Goal: Contribute content: Contribute content

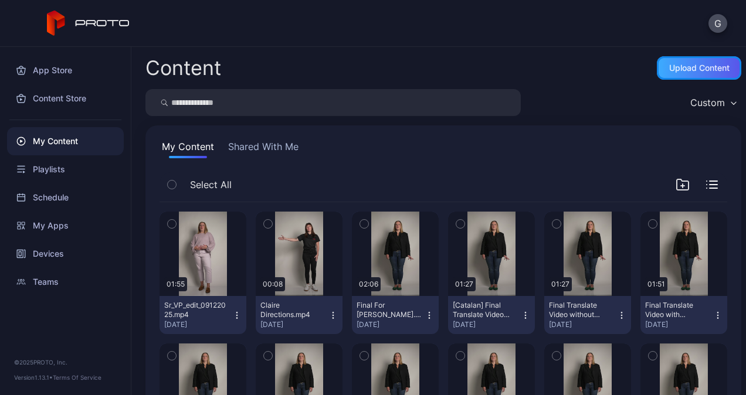
click at [691, 70] on div "Upload Content" at bounding box center [700, 67] width 60 height 9
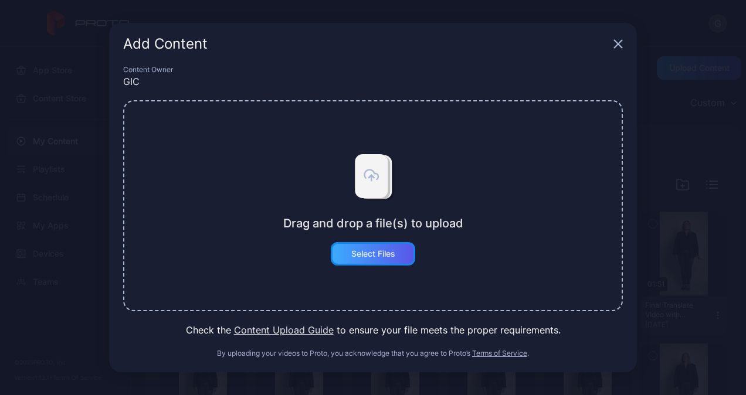
click at [364, 248] on div "Select Files" at bounding box center [373, 253] width 84 height 23
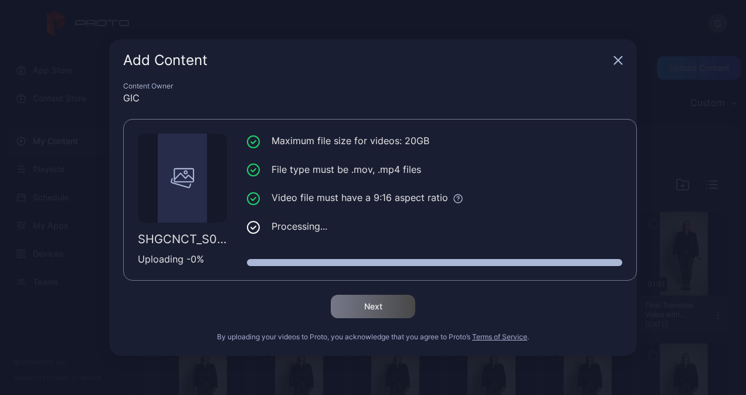
click at [596, 316] on div "Next" at bounding box center [373, 306] width 500 height 23
click at [382, 53] on div "Add Content" at bounding box center [373, 60] width 528 height 42
click at [621, 60] on icon "button" at bounding box center [618, 60] width 9 height 9
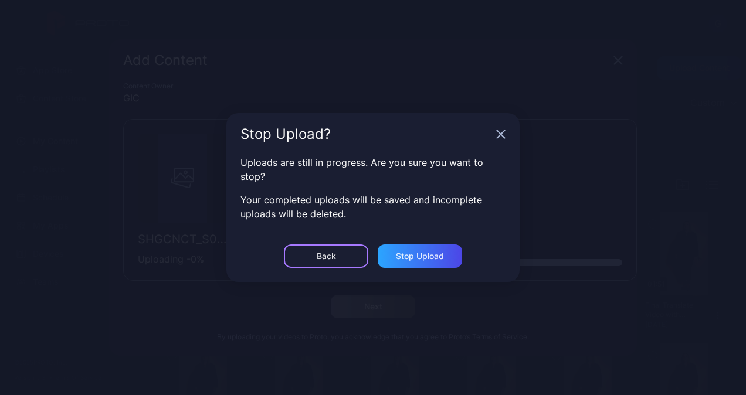
click at [326, 256] on div "Back" at bounding box center [326, 256] width 19 height 9
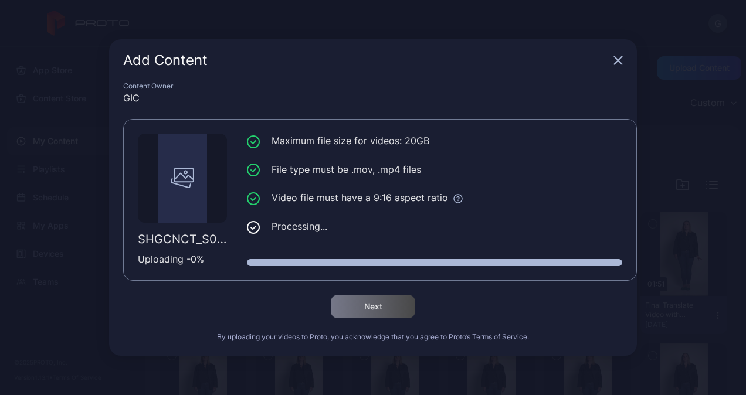
click at [278, 226] on li "Processing..." at bounding box center [435, 226] width 376 height 15
click at [621, 60] on icon "button" at bounding box center [618, 60] width 9 height 9
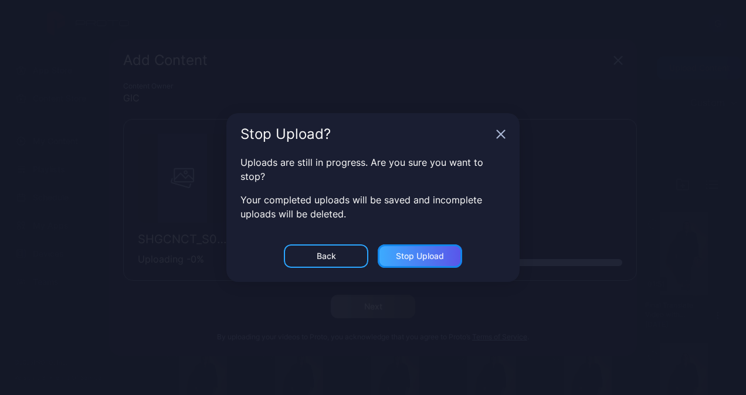
click at [428, 256] on div "Stop Upload" at bounding box center [420, 256] width 48 height 9
